Goal: Information Seeking & Learning: Understand process/instructions

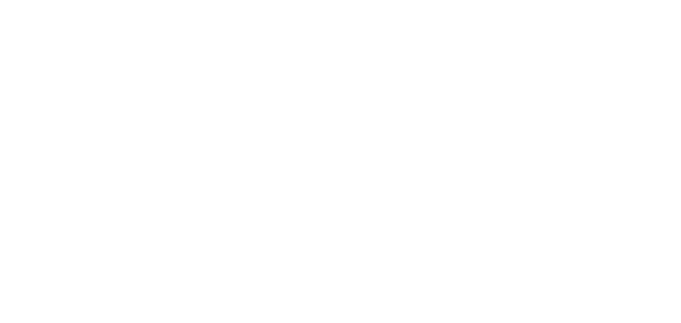
select select
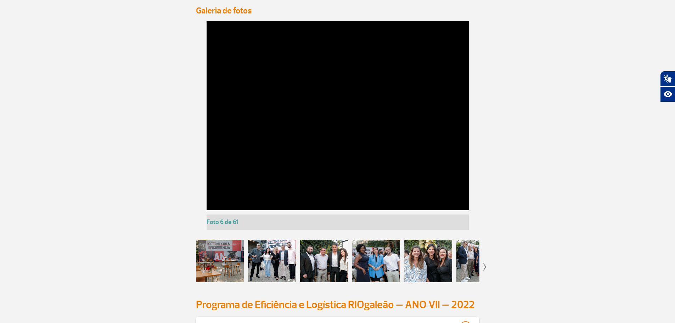
scroll to position [709, 0]
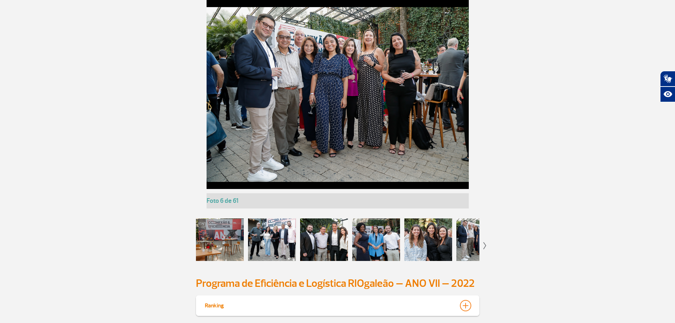
click at [272, 239] on div at bounding box center [272, 239] width 48 height 43
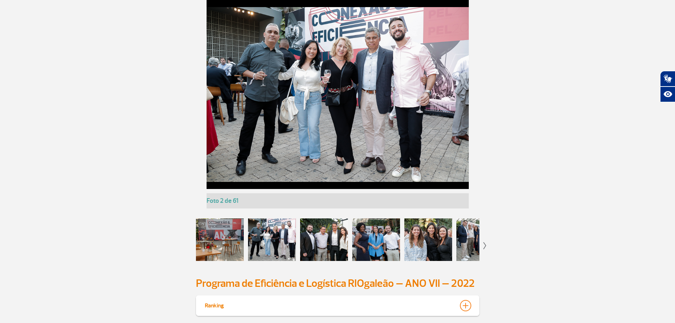
click at [326, 236] on div at bounding box center [324, 239] width 48 height 43
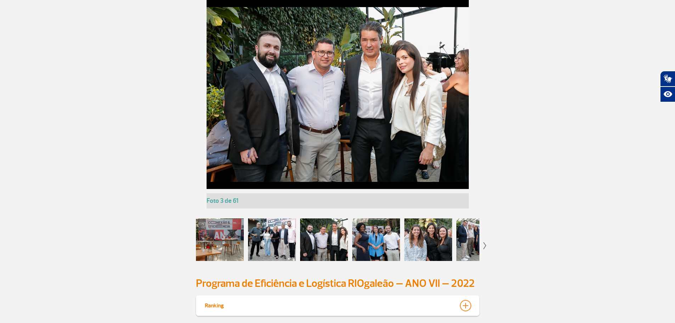
click at [380, 239] on div at bounding box center [376, 239] width 48 height 43
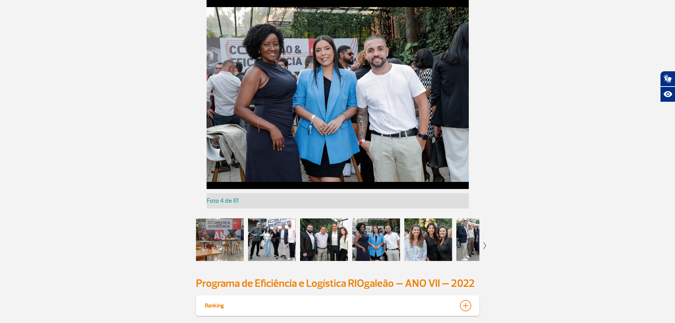
click at [420, 231] on div at bounding box center [428, 239] width 48 height 43
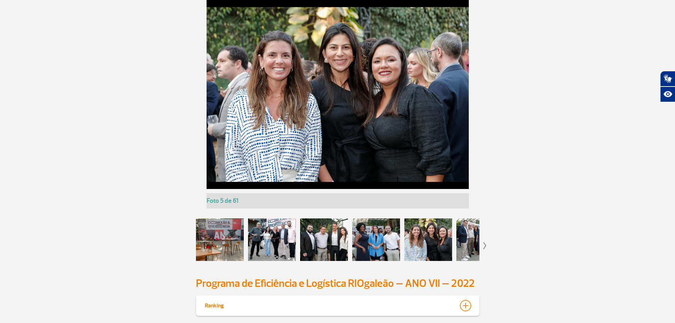
click at [475, 238] on div at bounding box center [481, 239] width 48 height 43
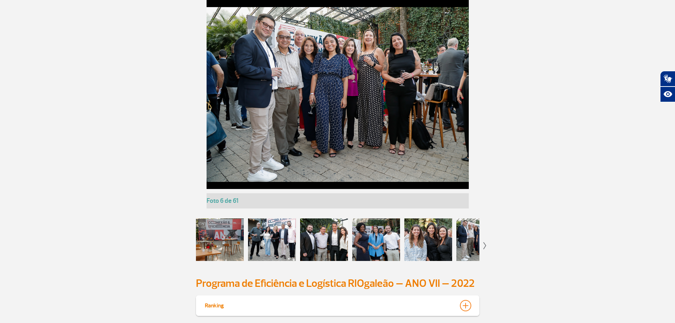
click at [482, 243] on app-gallery-with-thumbs "Foto 1 de 61 Foto 2 de 61 Foto 3 de 61 Foto 4 de 61 Foto 5 de 61 Foto 6 de 61 F…" at bounding box center [337, 134] width 393 height 268
click at [485, 245] on img at bounding box center [485, 245] width 3 height 7
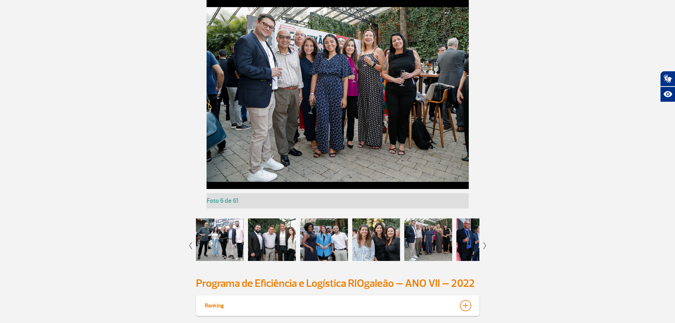
click at [485, 245] on img at bounding box center [485, 245] width 3 height 7
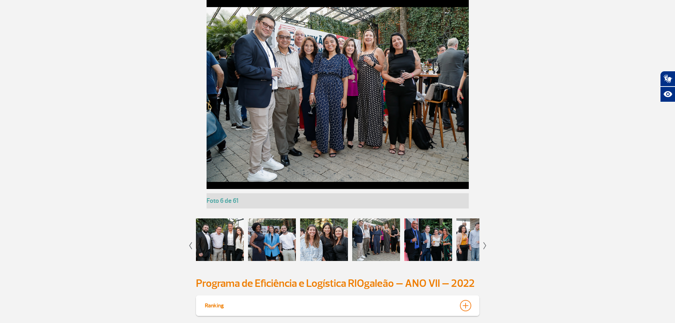
click at [485, 245] on img at bounding box center [485, 245] width 3 height 7
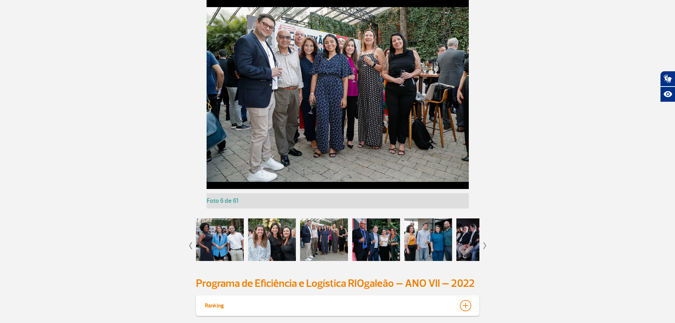
click at [382, 235] on div at bounding box center [376, 239] width 48 height 43
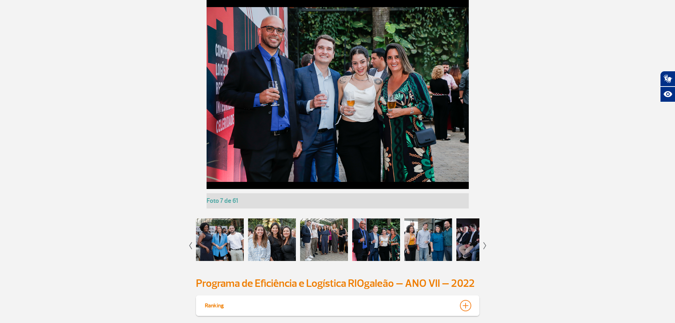
click at [431, 231] on div at bounding box center [428, 239] width 48 height 43
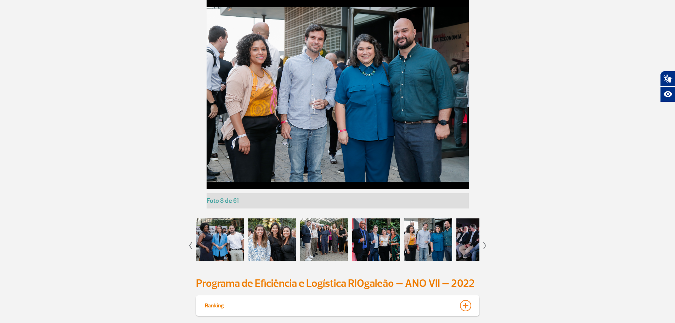
click at [486, 246] on img at bounding box center [485, 245] width 3 height 7
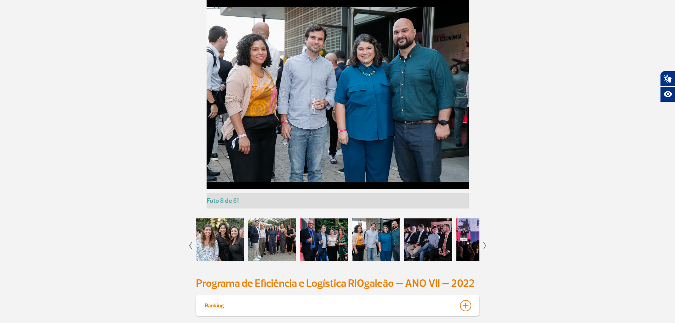
click at [486, 246] on img at bounding box center [485, 245] width 3 height 7
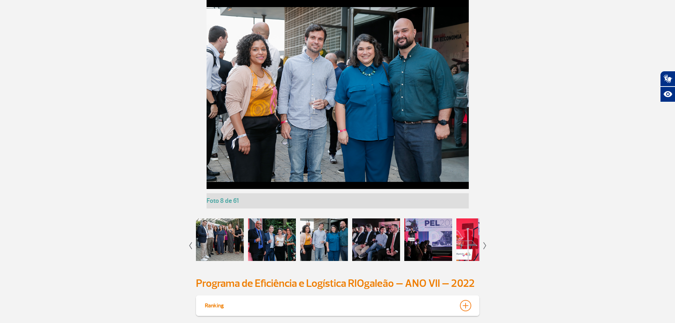
click at [378, 242] on div at bounding box center [376, 239] width 48 height 43
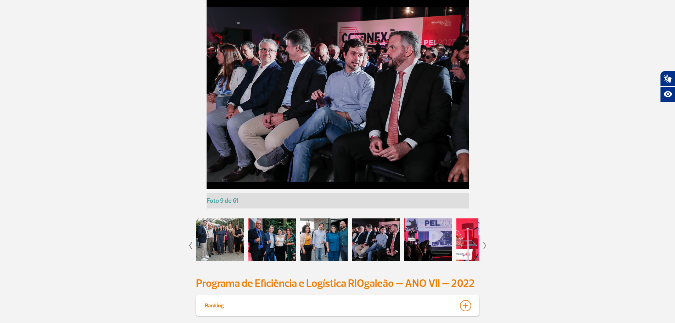
click at [414, 239] on div at bounding box center [428, 239] width 48 height 43
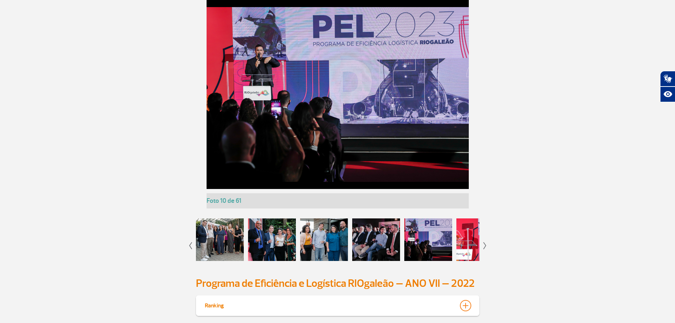
click at [483, 245] on app-gallery-with-thumbs "Foto 1 de 61 Foto 2 de 61 Foto 3 de 61 Foto 4 de 61 Foto 5 de 61 Foto 6 de 61 F…" at bounding box center [337, 134] width 393 height 268
click at [485, 244] on img at bounding box center [485, 245] width 3 height 7
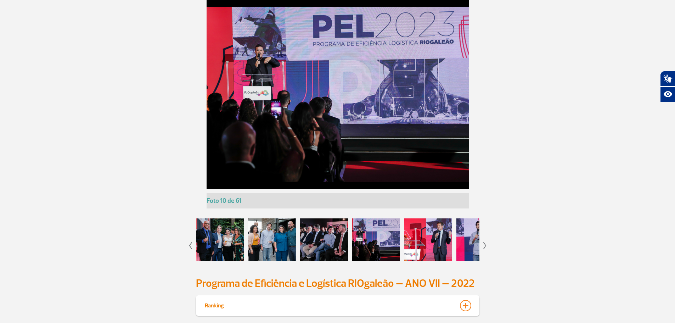
click at [485, 244] on img at bounding box center [485, 245] width 3 height 7
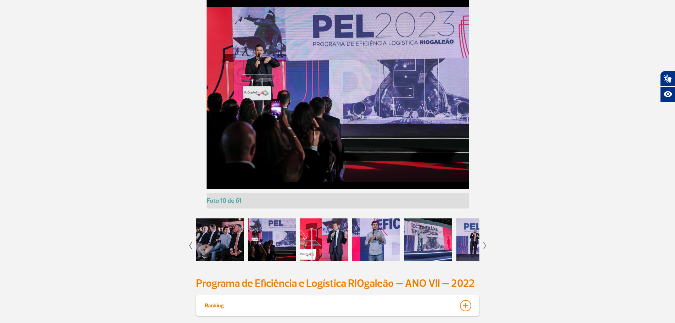
click at [485, 244] on img at bounding box center [485, 245] width 3 height 7
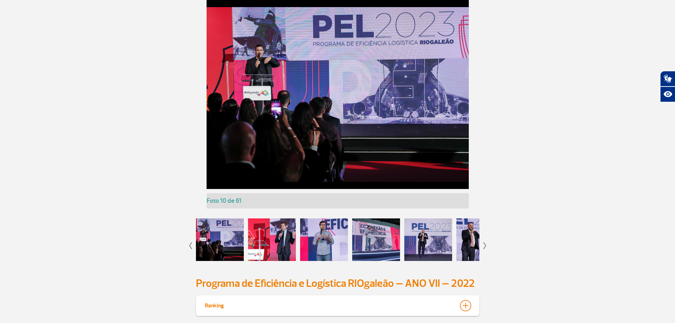
click at [485, 244] on img at bounding box center [485, 245] width 3 height 7
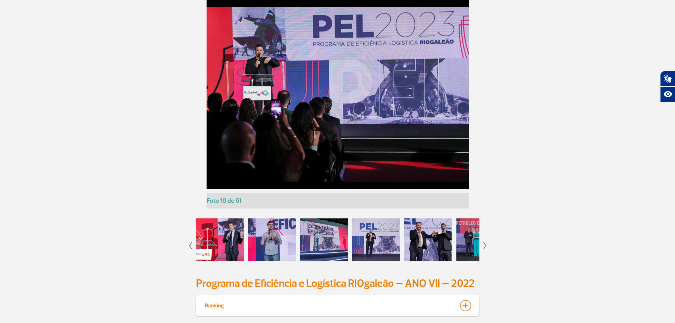
click at [485, 244] on img at bounding box center [485, 245] width 3 height 7
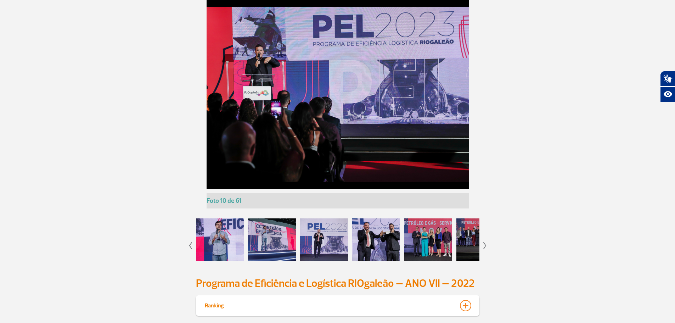
click at [485, 244] on img at bounding box center [485, 245] width 3 height 7
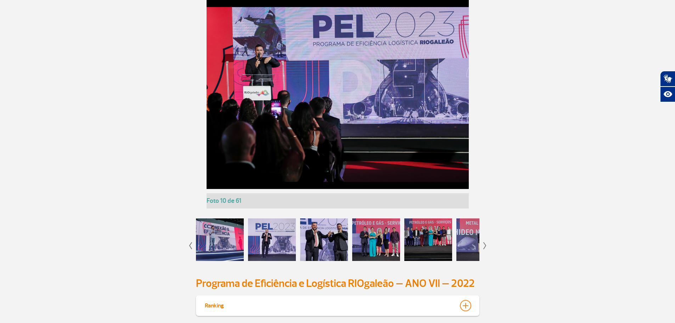
click at [485, 244] on img at bounding box center [485, 245] width 3 height 7
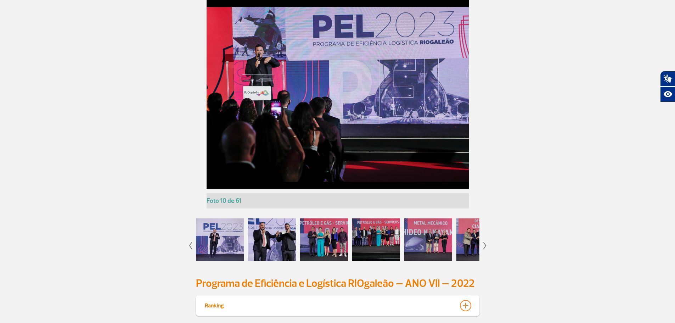
click at [486, 244] on img at bounding box center [485, 245] width 3 height 7
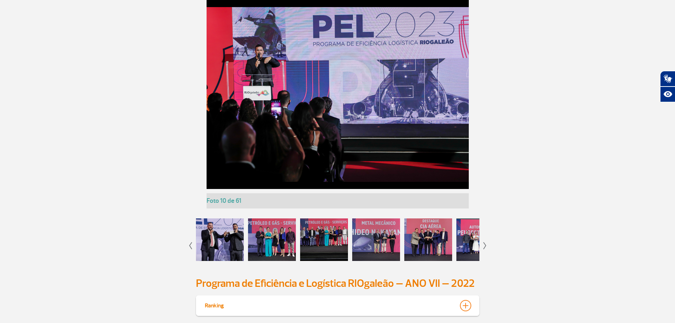
click at [486, 244] on img at bounding box center [485, 245] width 3 height 7
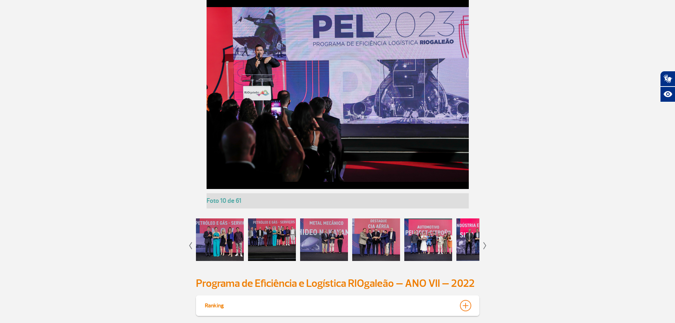
click at [486, 244] on img at bounding box center [485, 245] width 3 height 7
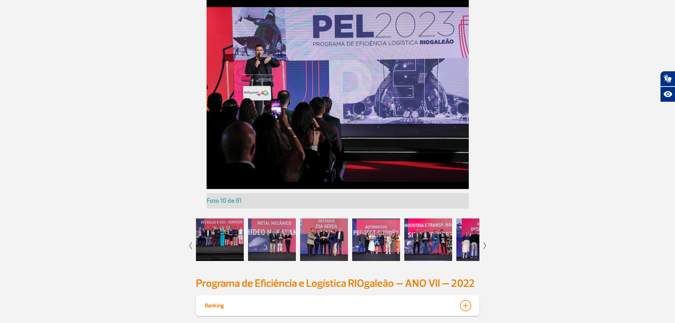
click at [340, 240] on div at bounding box center [324, 239] width 48 height 43
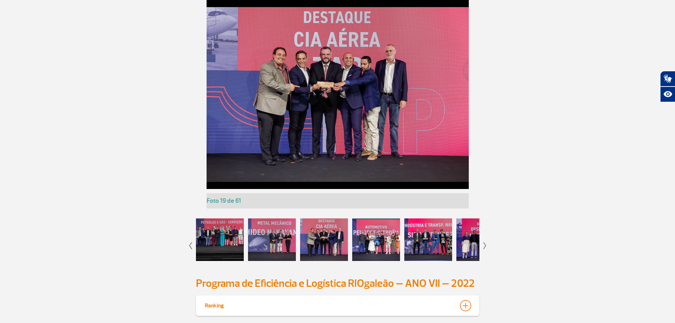
click at [432, 241] on div at bounding box center [428, 239] width 48 height 43
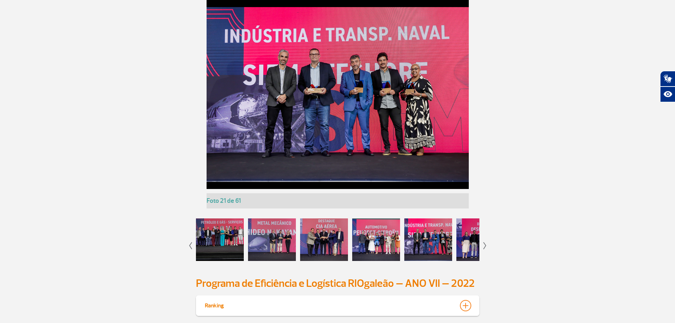
click at [485, 245] on img at bounding box center [485, 245] width 3 height 7
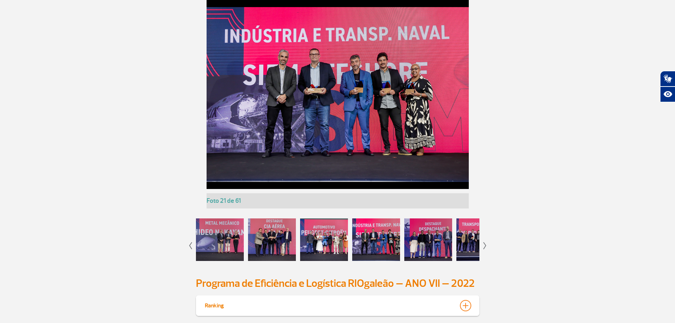
click at [485, 245] on img at bounding box center [485, 245] width 3 height 7
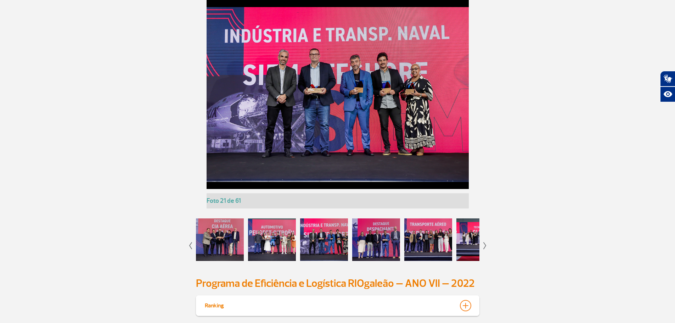
click at [485, 245] on img at bounding box center [485, 245] width 3 height 7
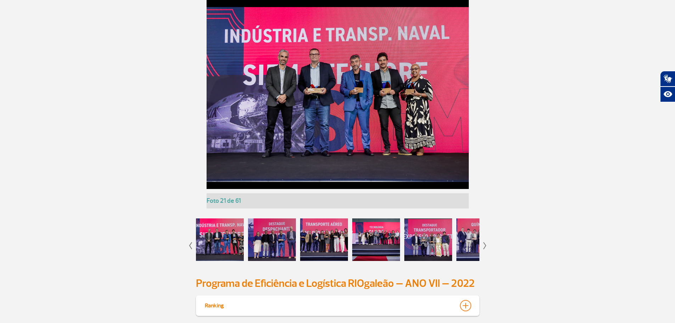
click at [485, 245] on img at bounding box center [485, 245] width 3 height 7
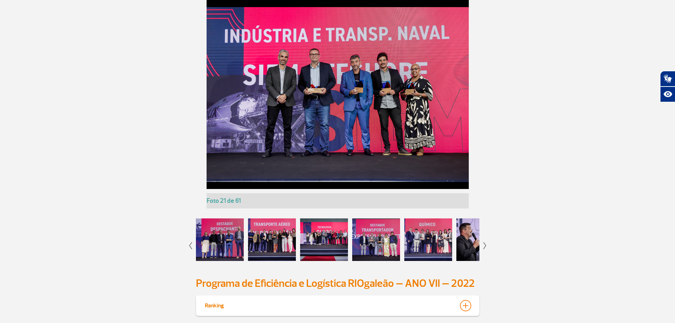
click at [428, 244] on div at bounding box center [428, 239] width 48 height 43
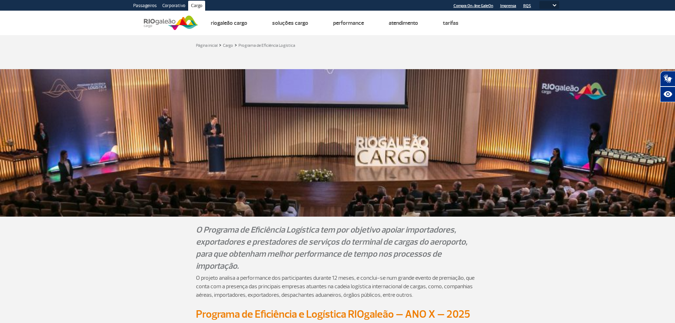
select select
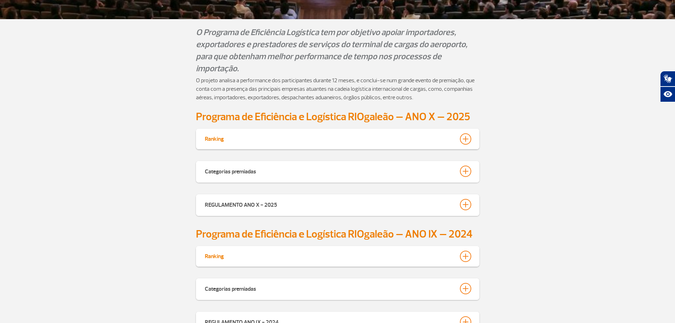
scroll to position [213, 0]
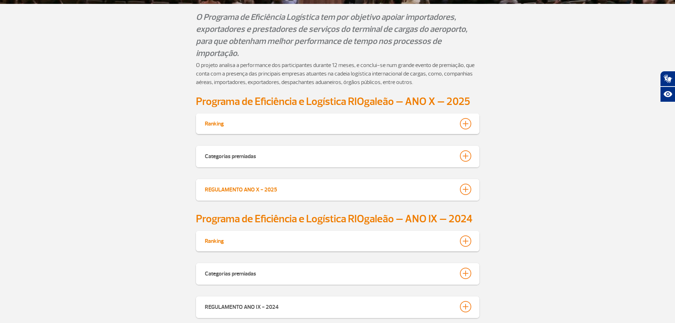
click at [465, 187] on div at bounding box center [465, 189] width 11 height 11
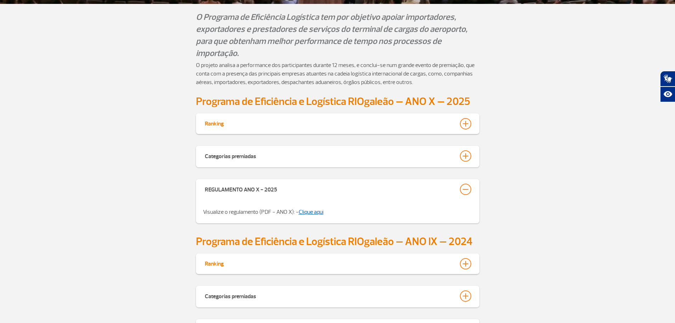
click at [315, 213] on link "Clique aqui" at bounding box center [311, 211] width 25 height 7
